Goal: Transaction & Acquisition: Purchase product/service

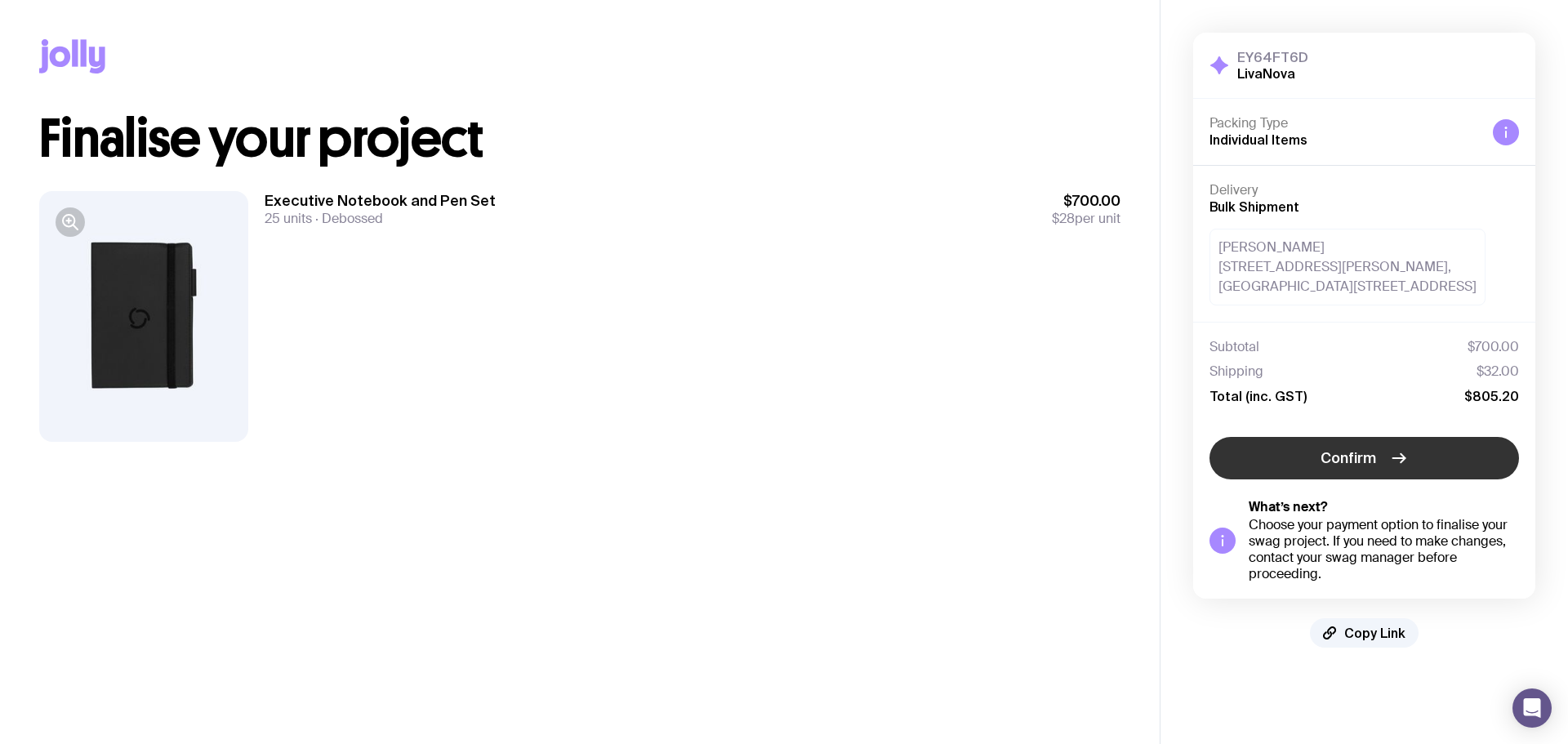
click at [1369, 458] on span "Confirm" at bounding box center [1348, 458] width 56 height 20
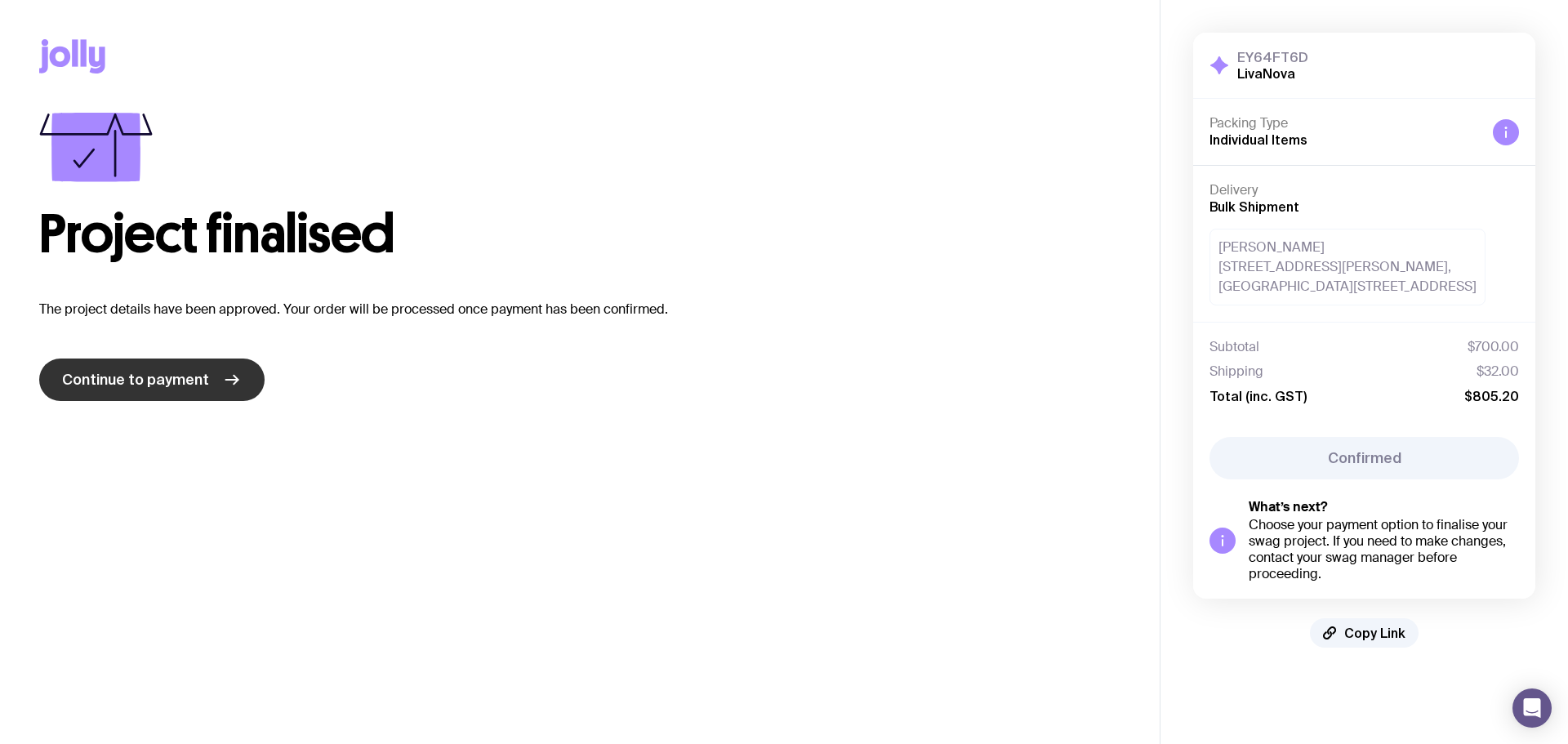
click at [174, 372] on span "Continue to payment" at bounding box center [135, 380] width 147 height 20
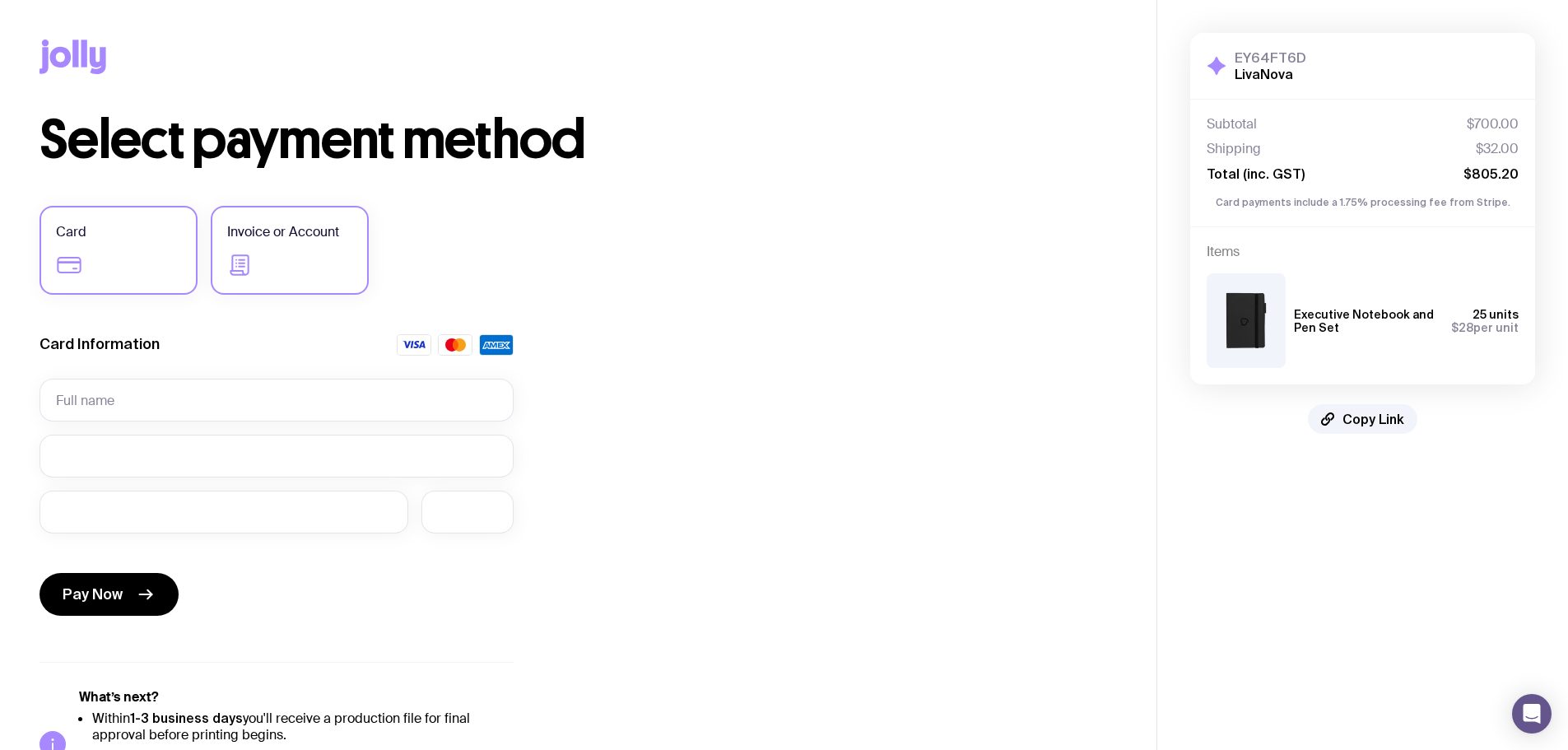
click at [292, 218] on label "Invoice or Account" at bounding box center [289, 250] width 158 height 89
click at [0, 0] on input "Invoice or Account" at bounding box center [0, 0] width 0 height 0
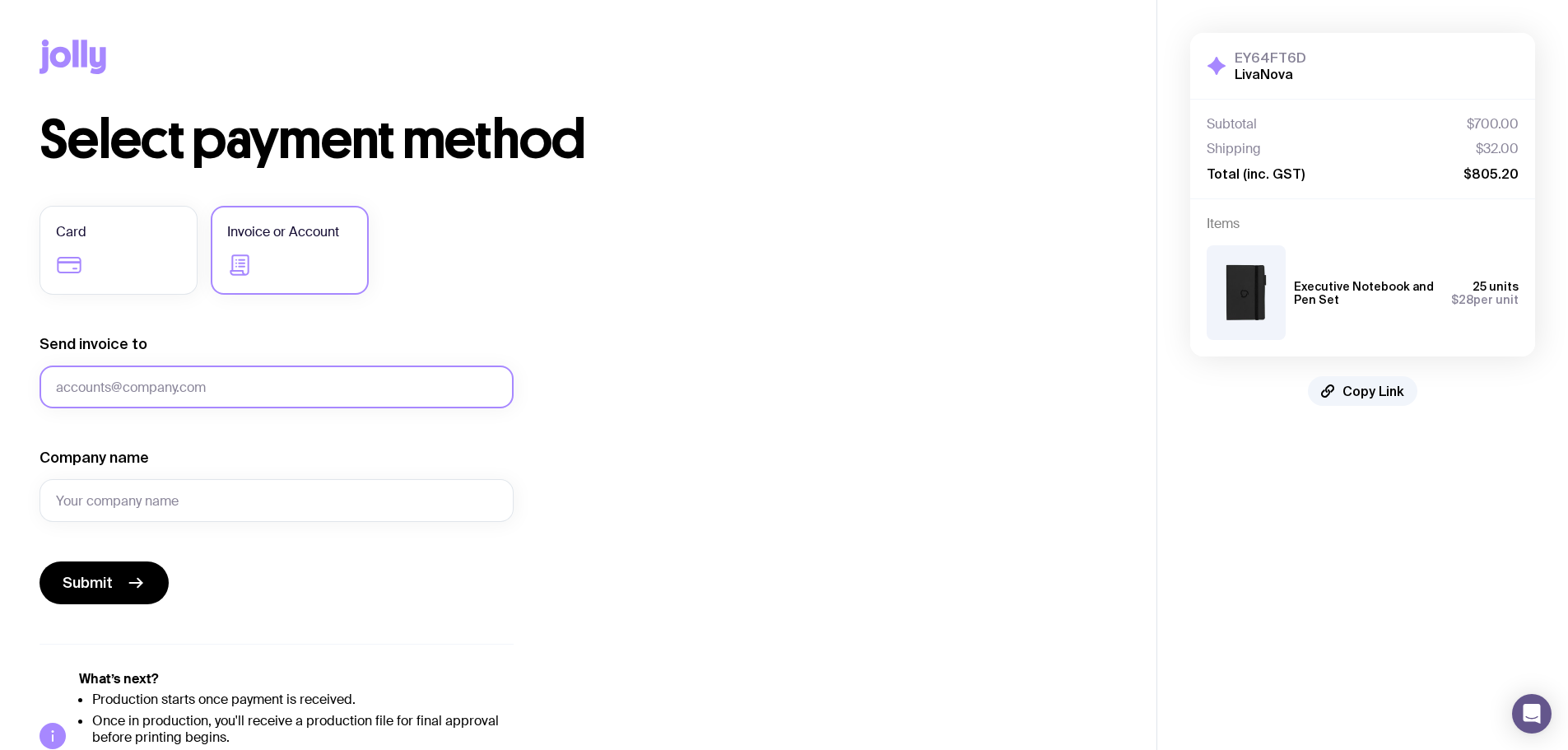
click at [77, 391] on input "Send invoice to" at bounding box center [276, 386] width 474 height 43
type input "[EMAIL_ADDRESS][DOMAIN_NAME]"
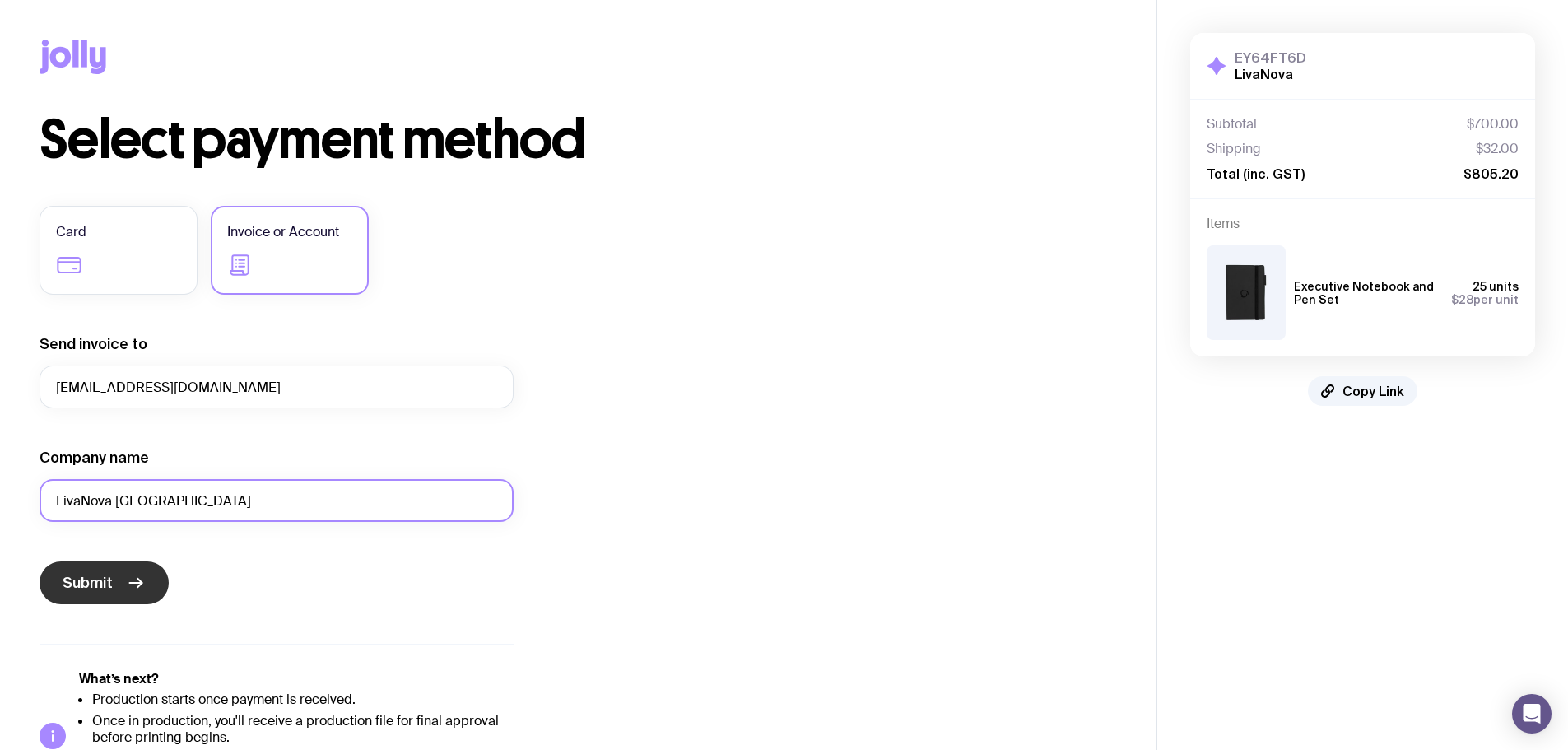
type input "LivaNova [GEOGRAPHIC_DATA]"
click at [108, 586] on span "Submit" at bounding box center [87, 583] width 50 height 20
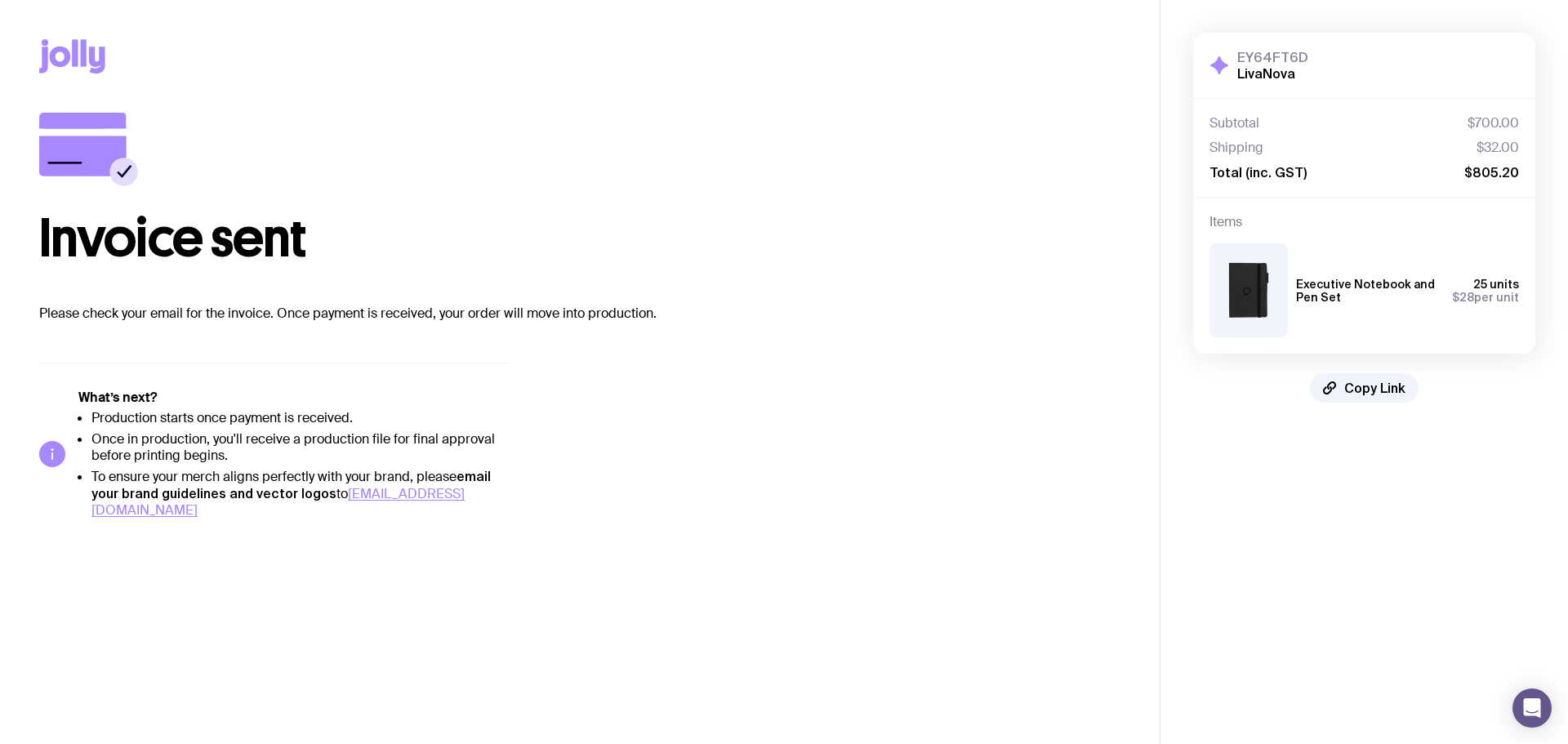
drag, startPoint x: 825, startPoint y: 173, endPoint x: 646, endPoint y: 11, distance: 241.4
click at [824, 173] on div "Invoice sent" at bounding box center [579, 189] width 1081 height 152
